Goal: Information Seeking & Learning: Understand process/instructions

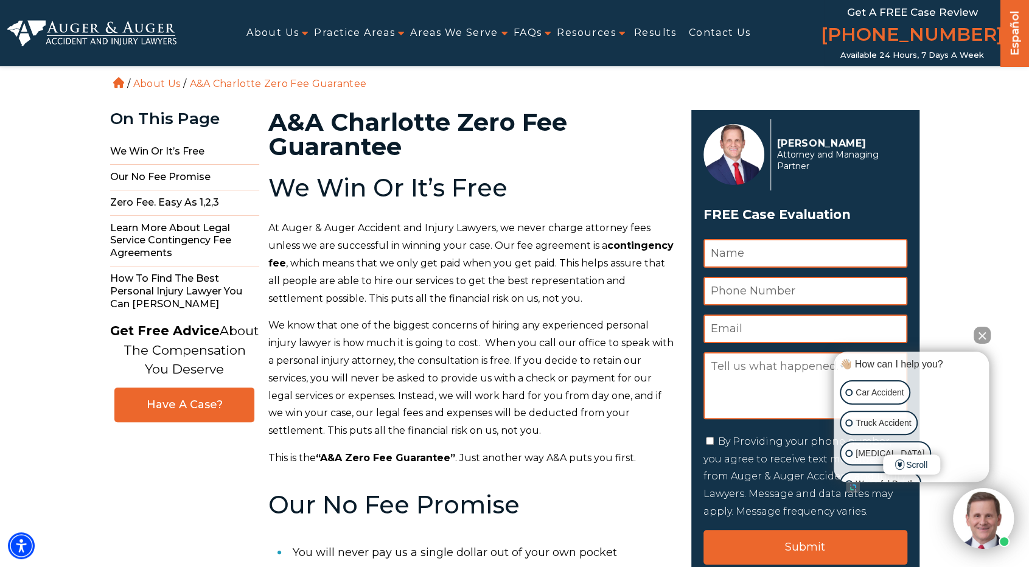
click at [364, 455] on strong "“A&A Zero Fee Guarantee”" at bounding box center [385, 458] width 139 height 12
click at [439, 453] on strong "“A&A Zero Fee Guarantee”" at bounding box center [385, 458] width 139 height 12
click at [489, 450] on p "This is the “A&A Zero Fee Guarantee” . Just another way A&A puts you first." at bounding box center [472, 459] width 408 height 18
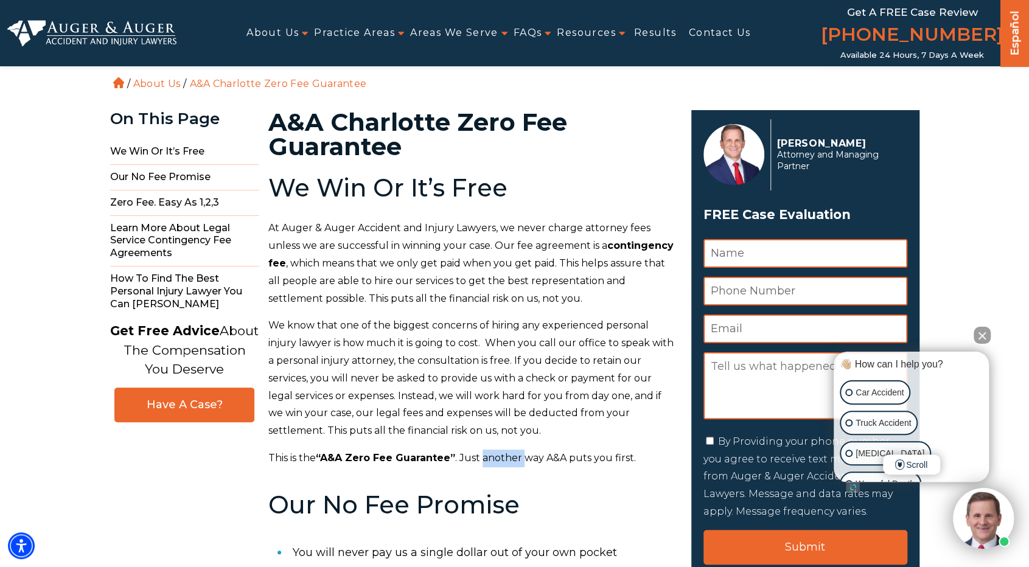
click at [489, 450] on p "This is the “A&A Zero Fee Guarantee” . Just another way A&A puts you first." at bounding box center [472, 459] width 408 height 18
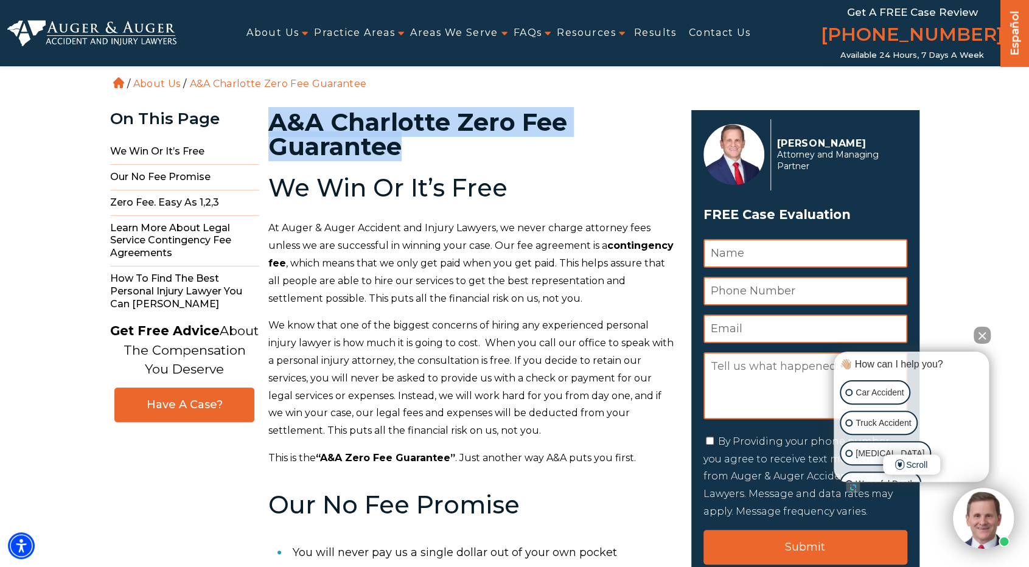
drag, startPoint x: 273, startPoint y: 126, endPoint x: 400, endPoint y: 152, distance: 130.3
click at [400, 152] on h1 "A&A Charlotte Zero Fee Guarantee" at bounding box center [472, 134] width 408 height 49
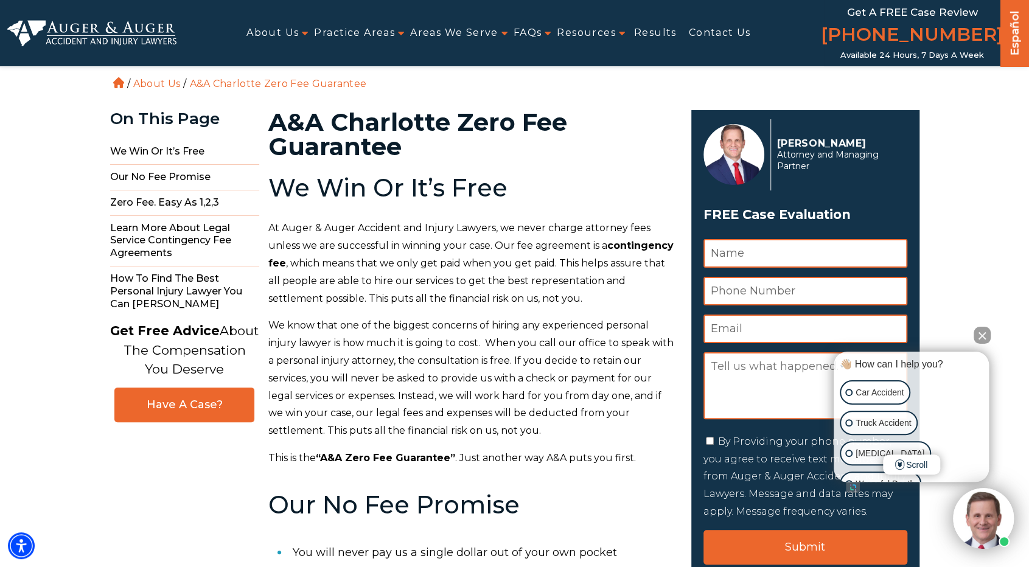
click at [411, 175] on h2 "We Win Or It’s Free" at bounding box center [472, 188] width 408 height 27
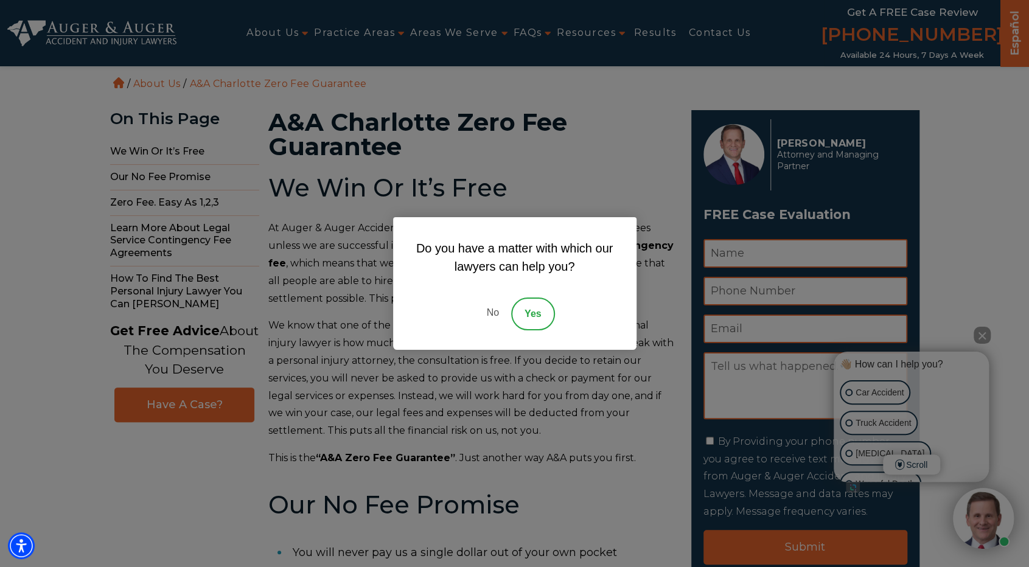
click at [366, 338] on div "Do you have a matter with which our lawyers can help you? No Yes" at bounding box center [514, 283] width 1029 height 567
click at [489, 305] on link "No" at bounding box center [492, 314] width 37 height 33
